Goal: Check status: Check status

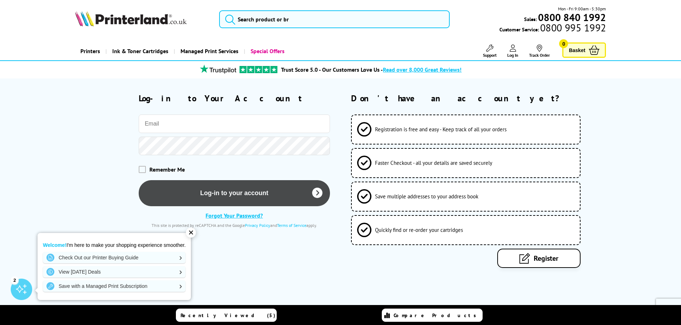
type input "[PERSON_NAME][EMAIL_ADDRESS][PERSON_NAME][DOMAIN_NAME]"
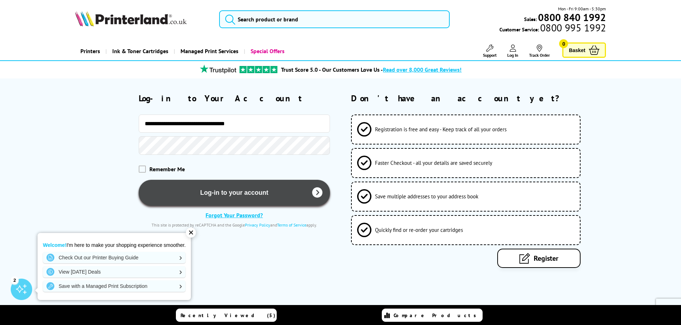
click at [249, 194] on button "Log-in to your account" at bounding box center [234, 193] width 191 height 26
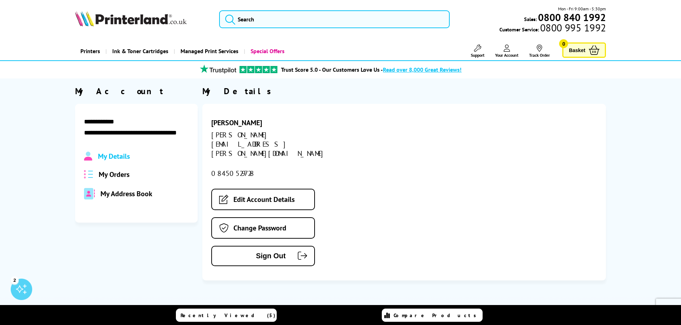
click at [129, 176] on span "My Orders" at bounding box center [114, 174] width 31 height 9
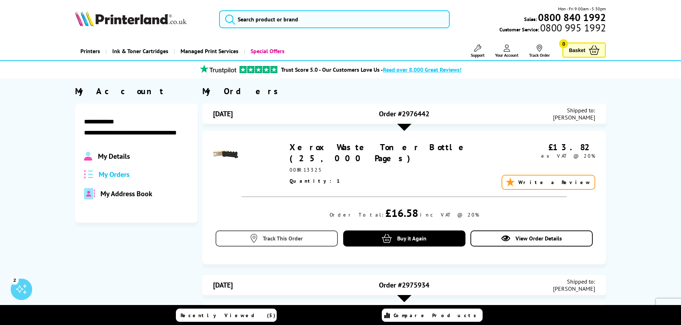
click at [278, 239] on span "Track This Order" at bounding box center [283, 238] width 40 height 7
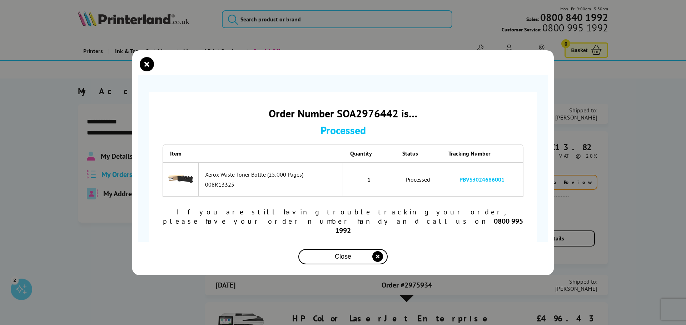
click at [464, 183] on link "PBVS3024686001" at bounding box center [481, 179] width 45 height 7
